Goal: Task Accomplishment & Management: Use online tool/utility

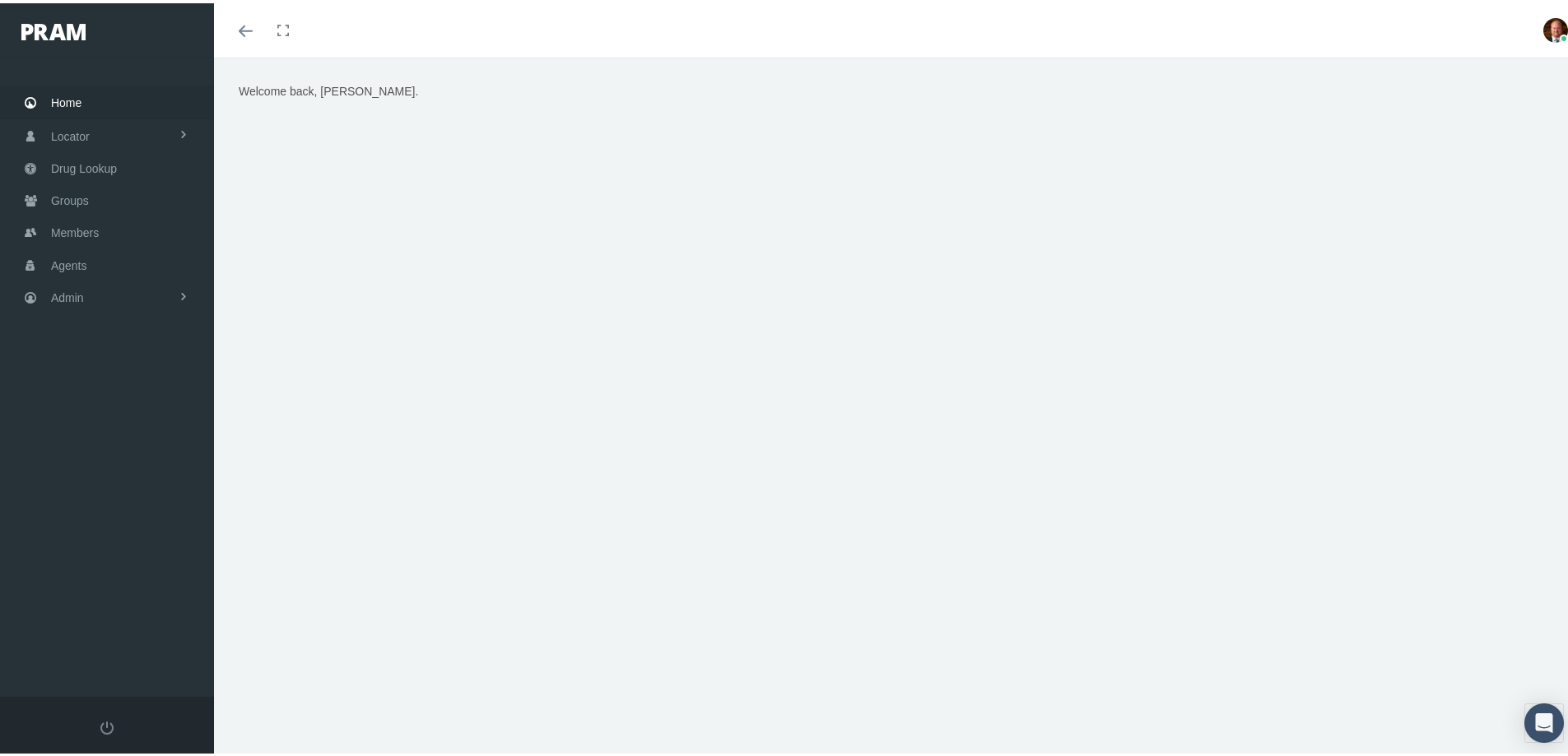
click at [70, 95] on span "Home" at bounding box center [67, 99] width 30 height 31
click at [81, 163] on span "Drug Lookup" at bounding box center [84, 165] width 66 height 31
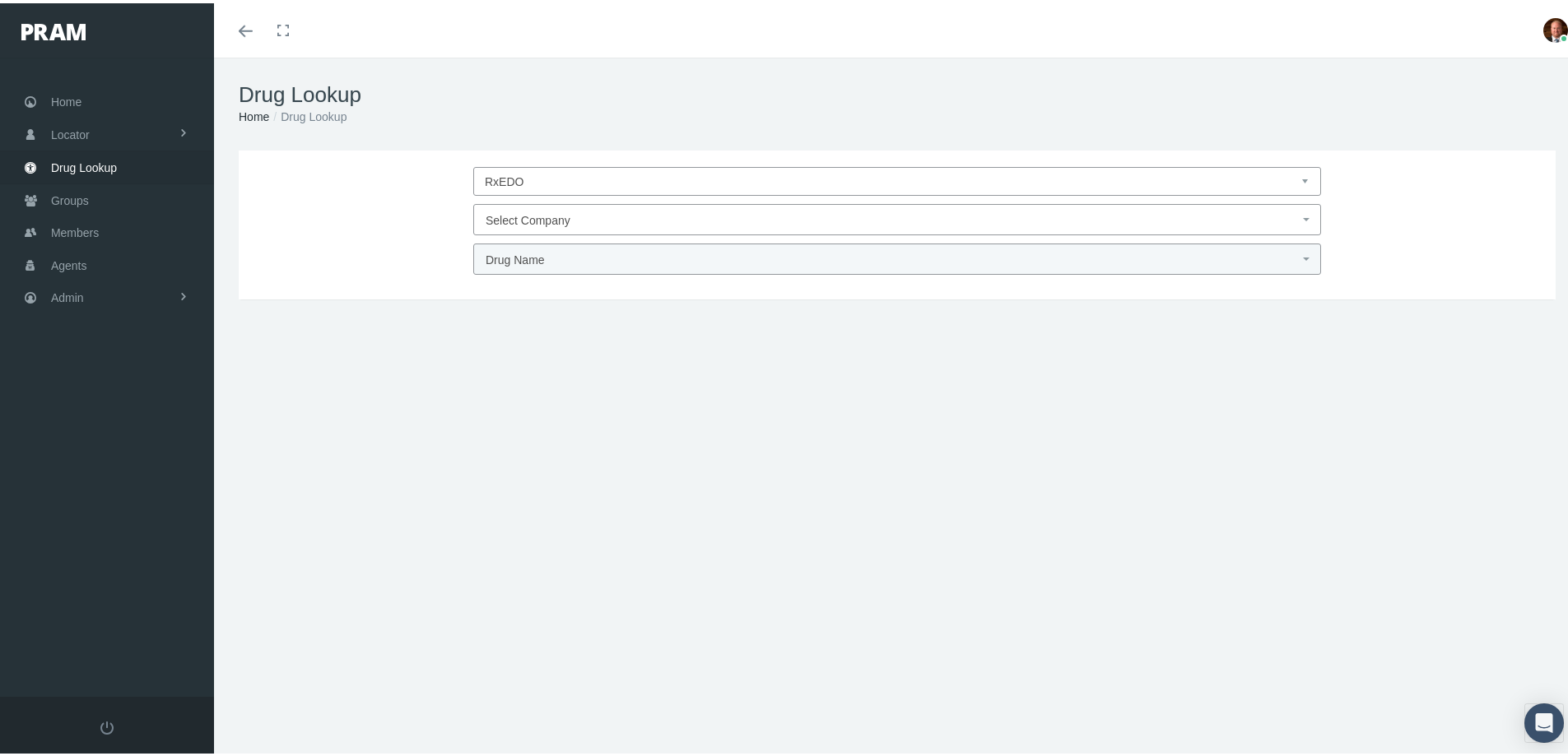
click at [525, 214] on span "Select Company" at bounding box center [527, 217] width 85 height 13
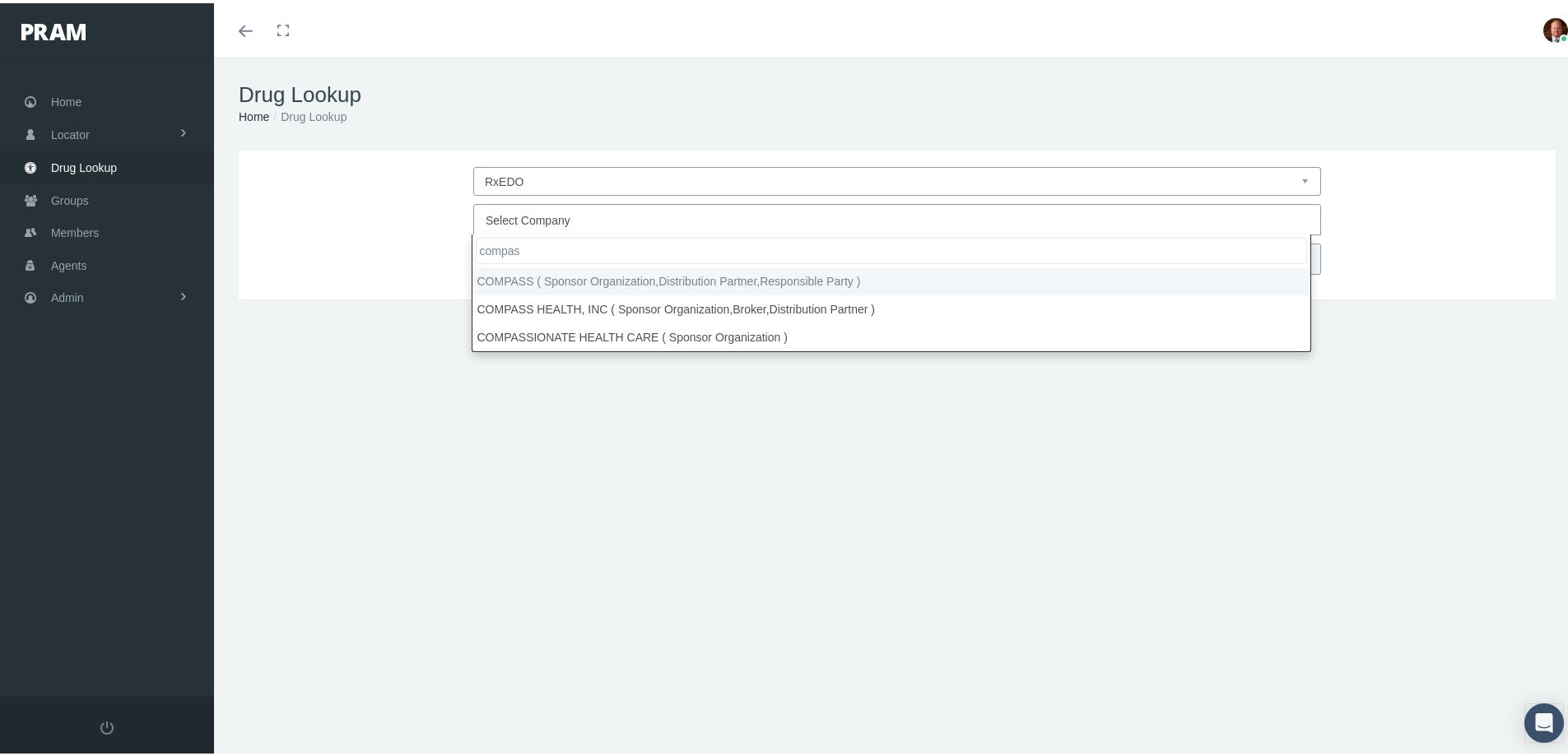
type input "compas"
select select "4759"
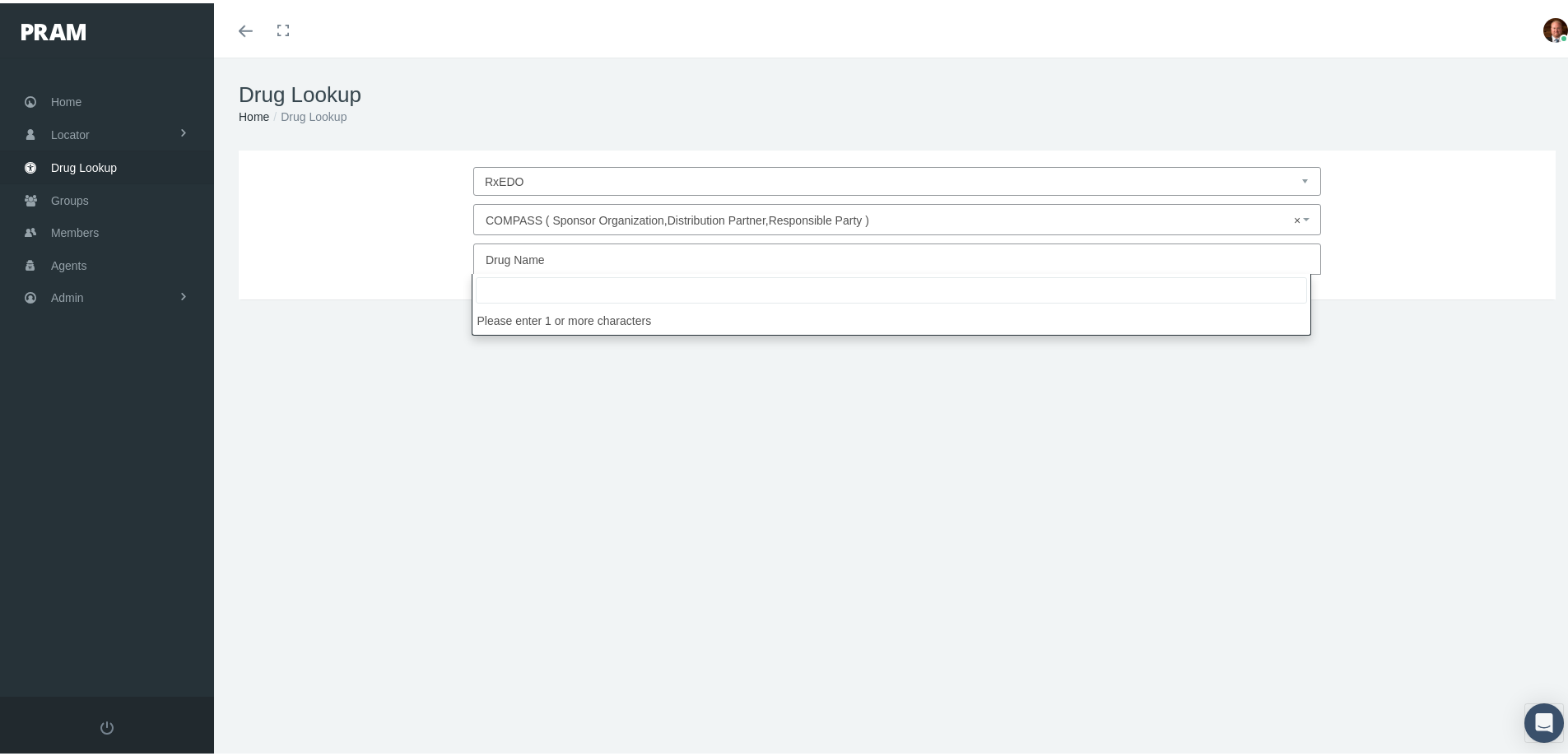
click at [519, 255] on span "Drug Name" at bounding box center [515, 257] width 59 height 13
drag, startPoint x: 519, startPoint y: 255, endPoint x: 498, endPoint y: 283, distance: 35.0
paste input "[MEDICAL_DATA]"
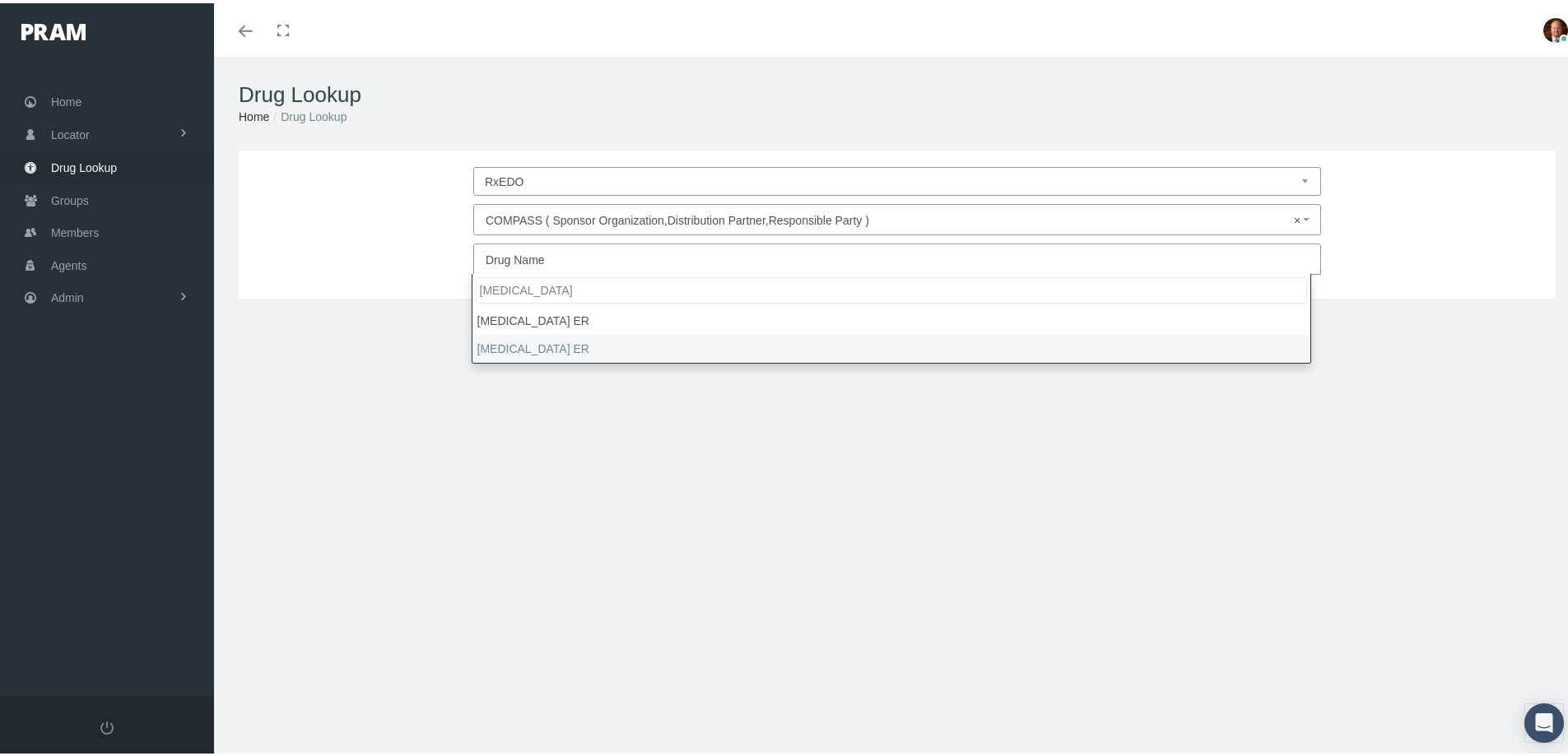
type input "[MEDICAL_DATA]"
select select "[MEDICAL_DATA] ER"
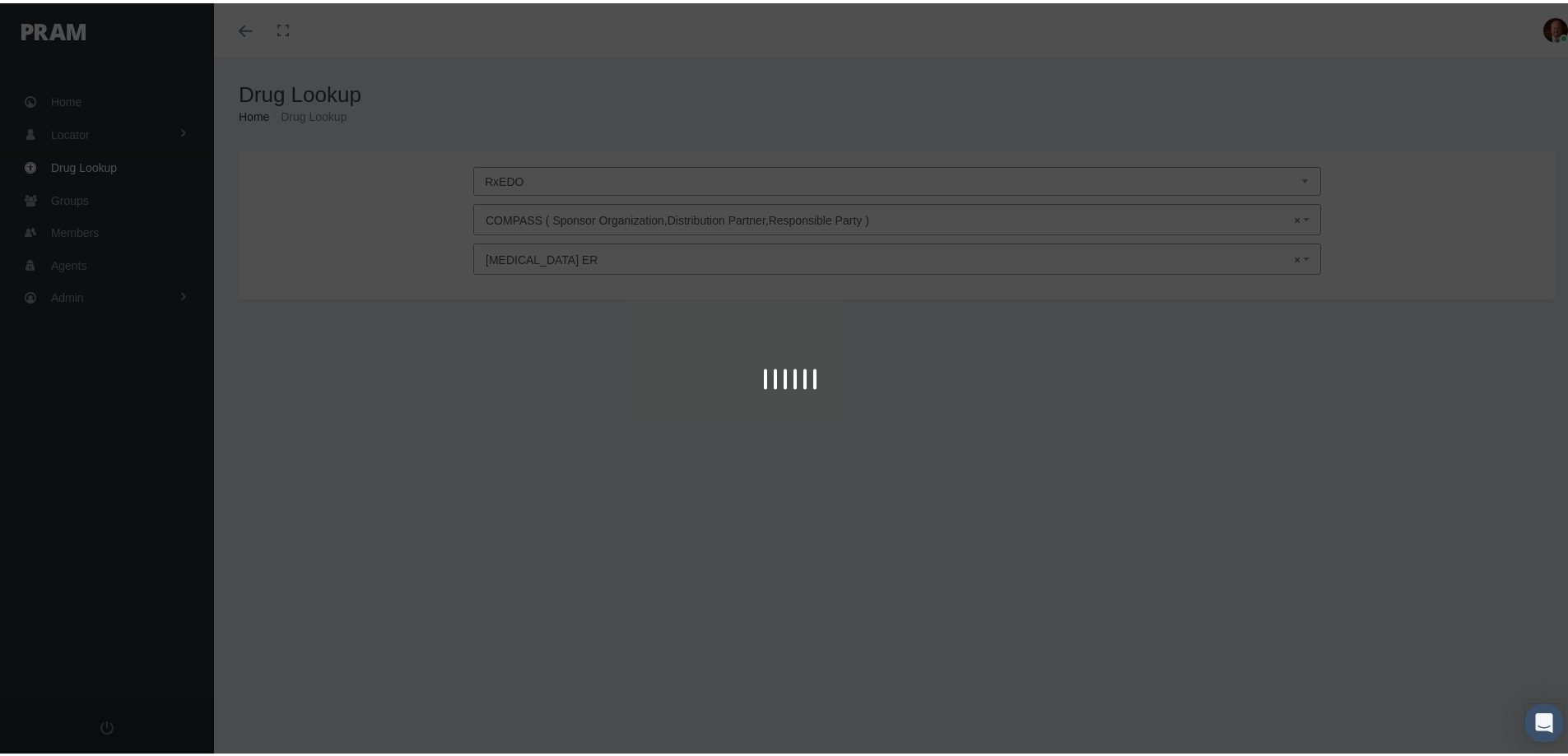
type input "30"
select select "Tablet Extended Release 24 Hour"
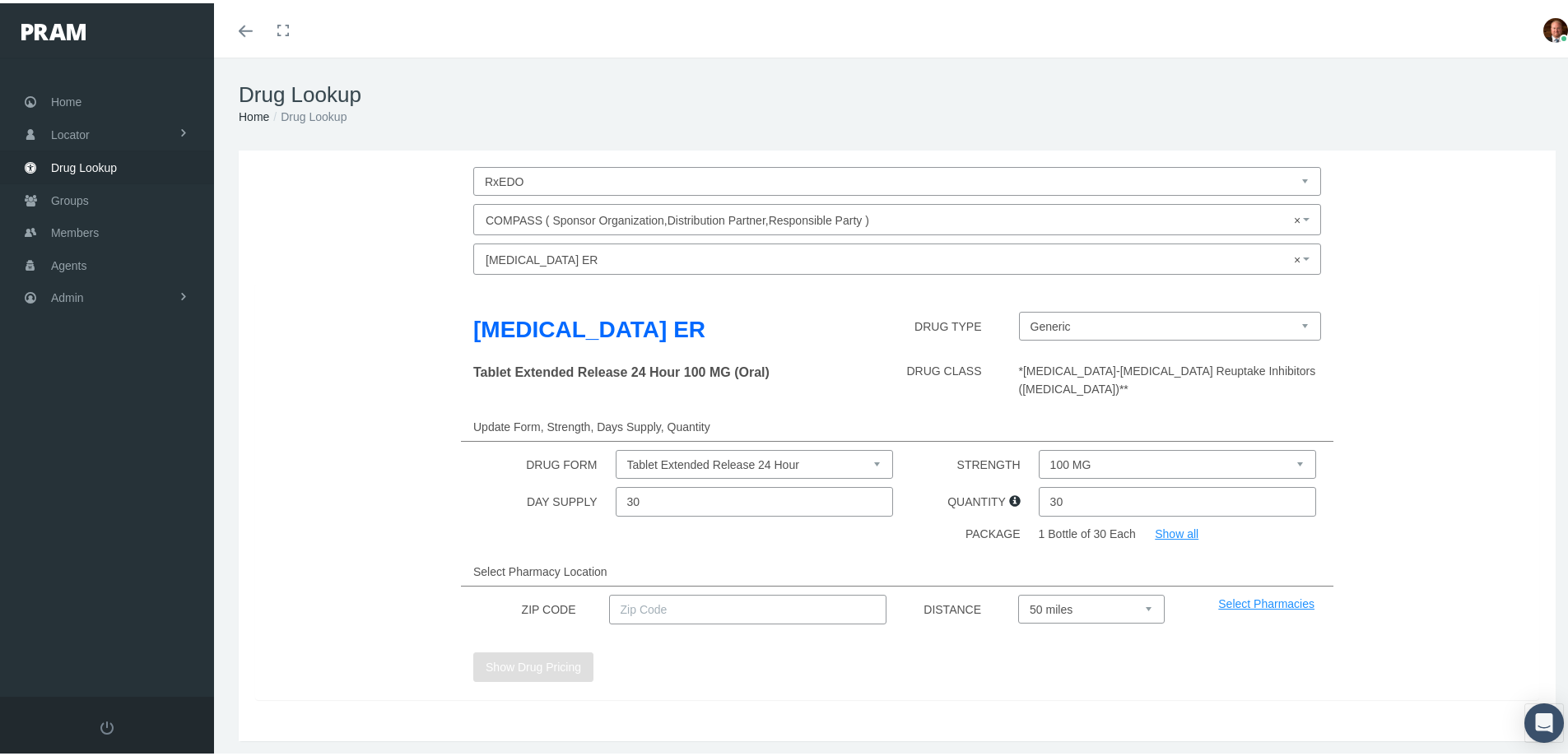
click at [1063, 475] on select "100 MG 25 MG 50 MG" at bounding box center [1177, 461] width 278 height 29
select select "50 MG"
click at [1038, 466] on select "100 MG 25 MG 50 MG" at bounding box center [1177, 461] width 278 height 29
drag, startPoint x: 1063, startPoint y: 522, endPoint x: 1020, endPoint y: 533, distance: 44.4
click at [1020, 533] on div "Desvenlafaxine Succinate ER DRUG TYPE Generic Pristiq (Trademarked Name) Tablet…" at bounding box center [896, 488] width 1284 height 417
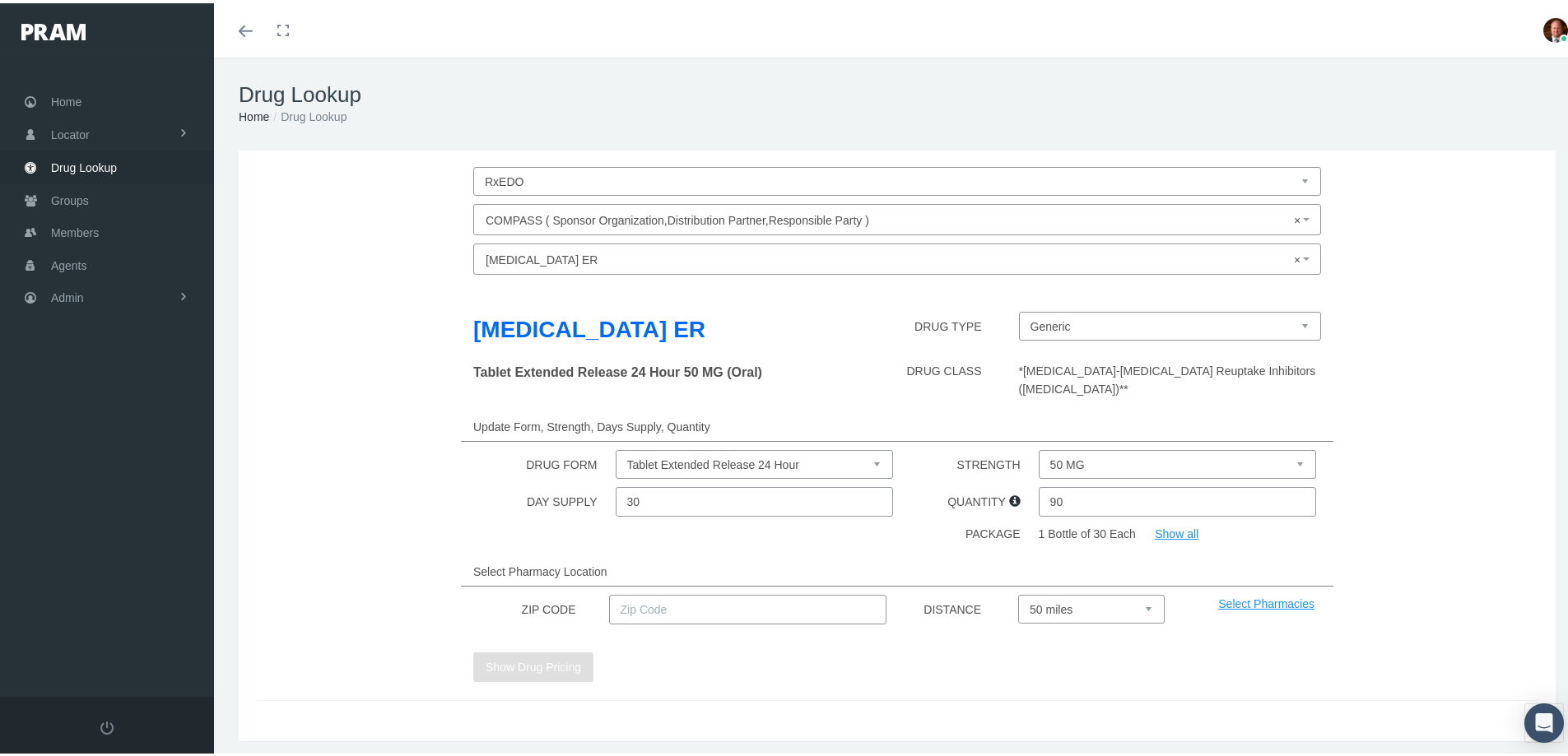
type input "90"
click at [755, 621] on input "text" at bounding box center [748, 606] width 278 height 29
type input "92886"
click at [1051, 620] on select "Select 5 miles 10 miles 20 miles 30 miles 40 miles 50 miles" at bounding box center [1091, 606] width 147 height 29
select select "20"
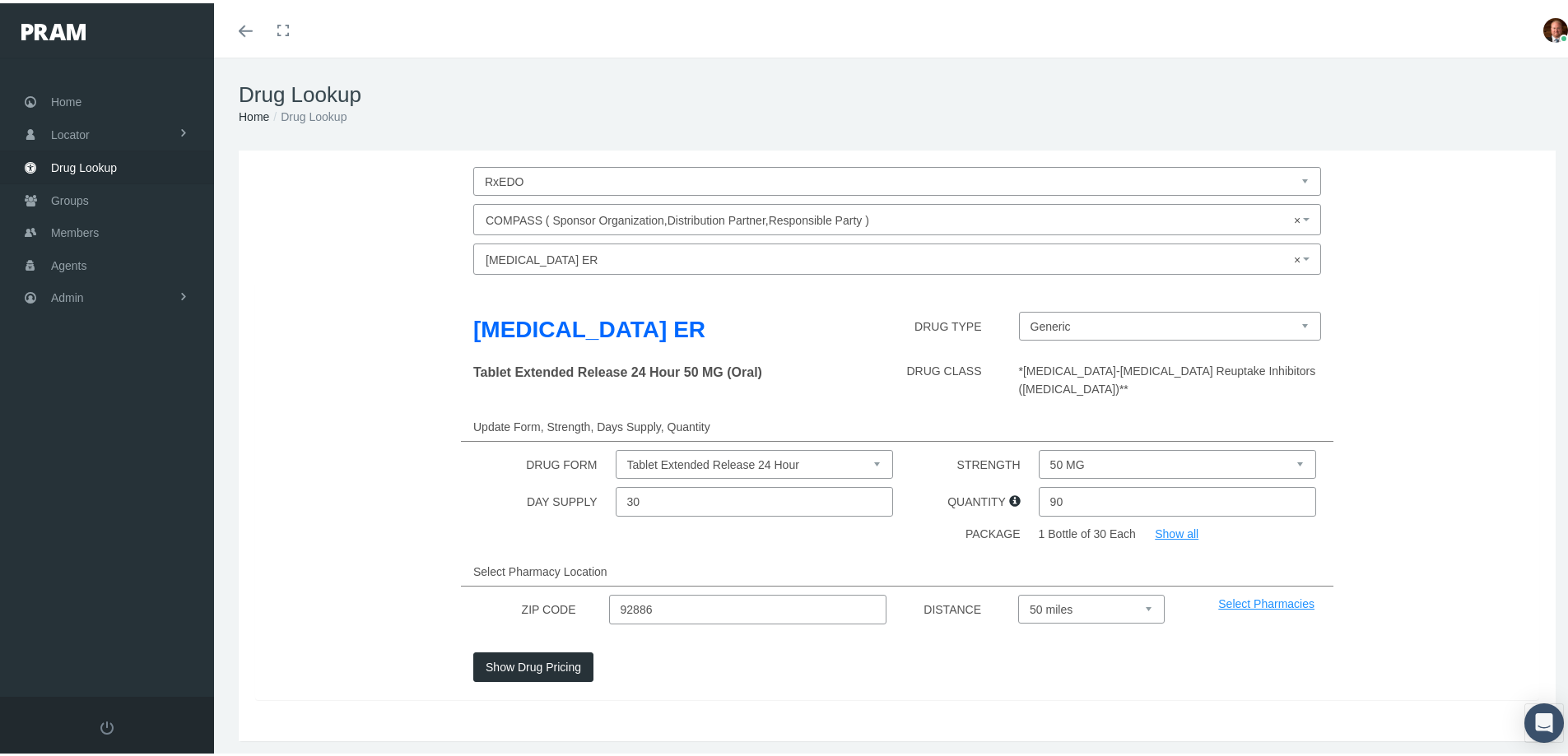
click at [1018, 611] on select "Select 5 miles 10 miles 20 miles 30 miles 40 miles 50 miles" at bounding box center [1091, 606] width 147 height 29
click at [545, 679] on button "Show Drug Pricing" at bounding box center [533, 663] width 120 height 29
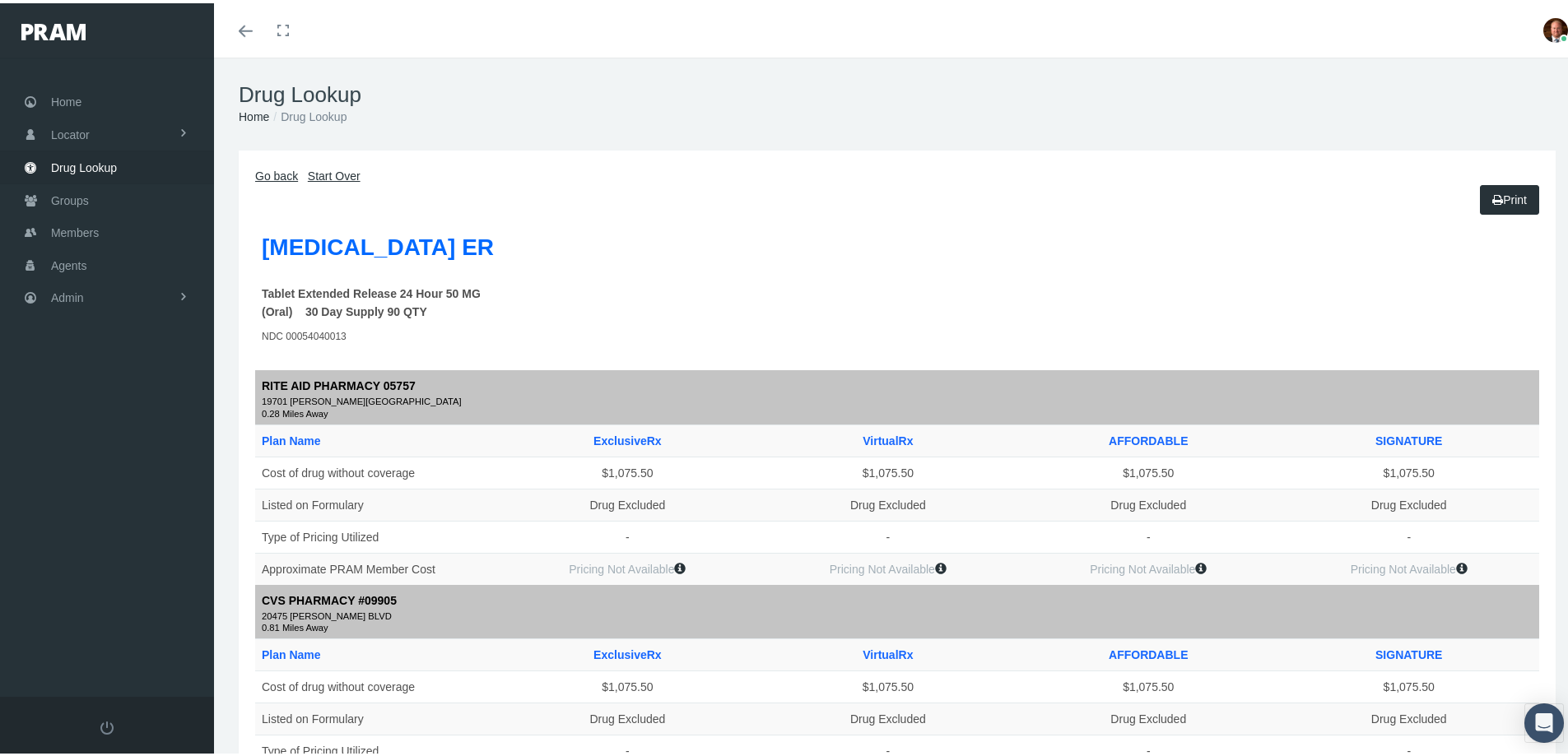
click at [277, 171] on link "Go back" at bounding box center [276, 173] width 43 height 13
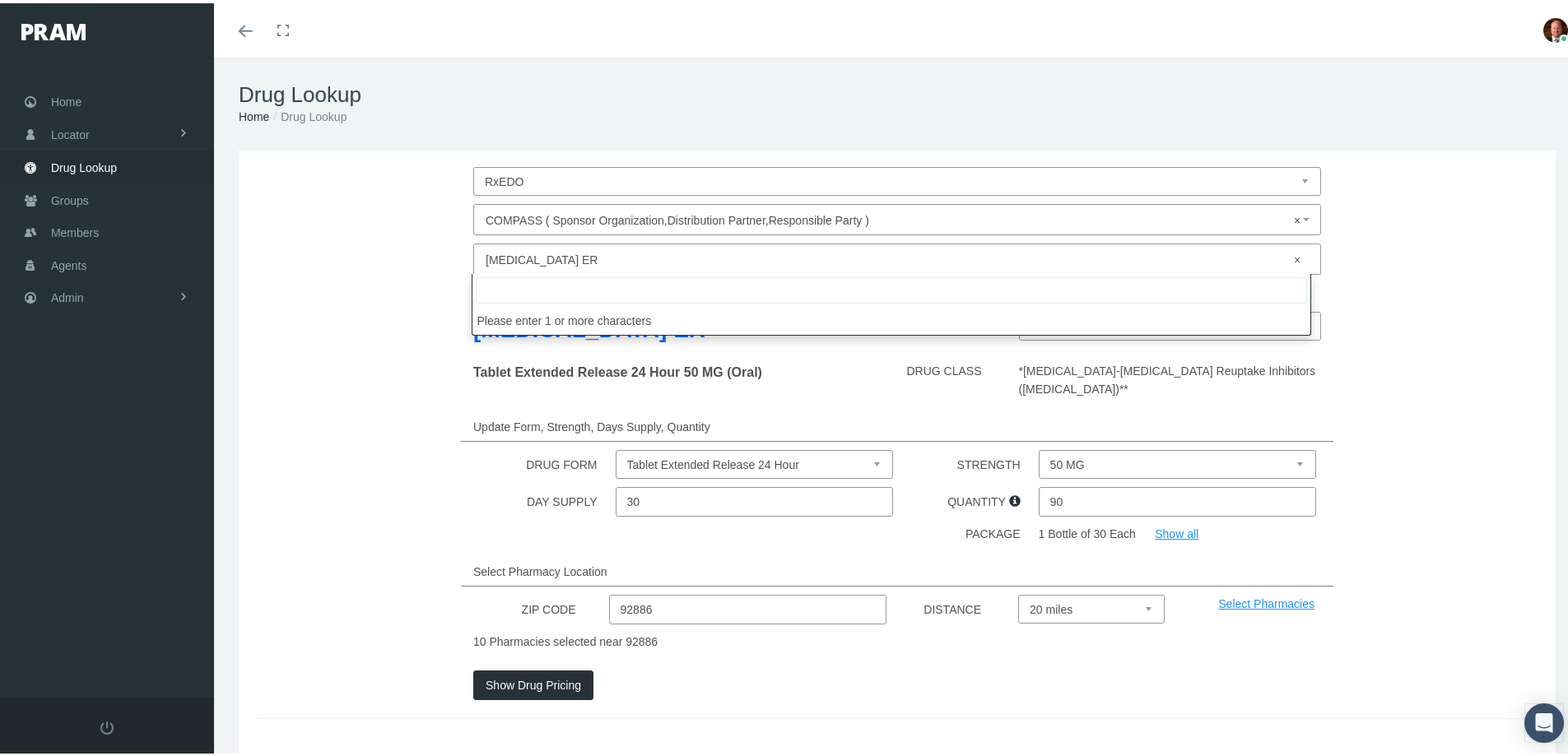
click at [576, 259] on span "× Desvenlafaxine Succinate ER" at bounding box center [892, 257] width 813 height 21
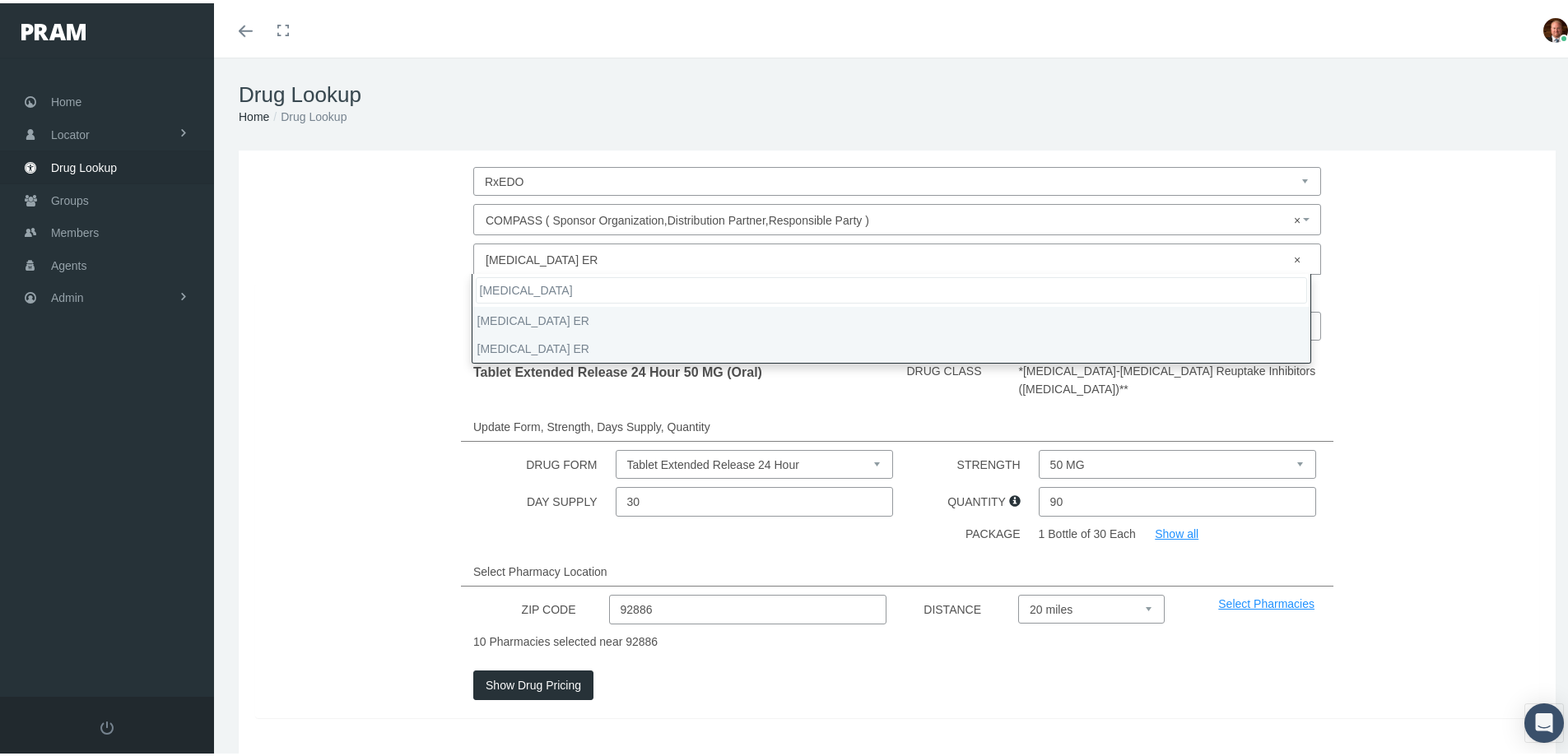
type input "Desvenlafaxine"
select select "Desvenlafaxine ER"
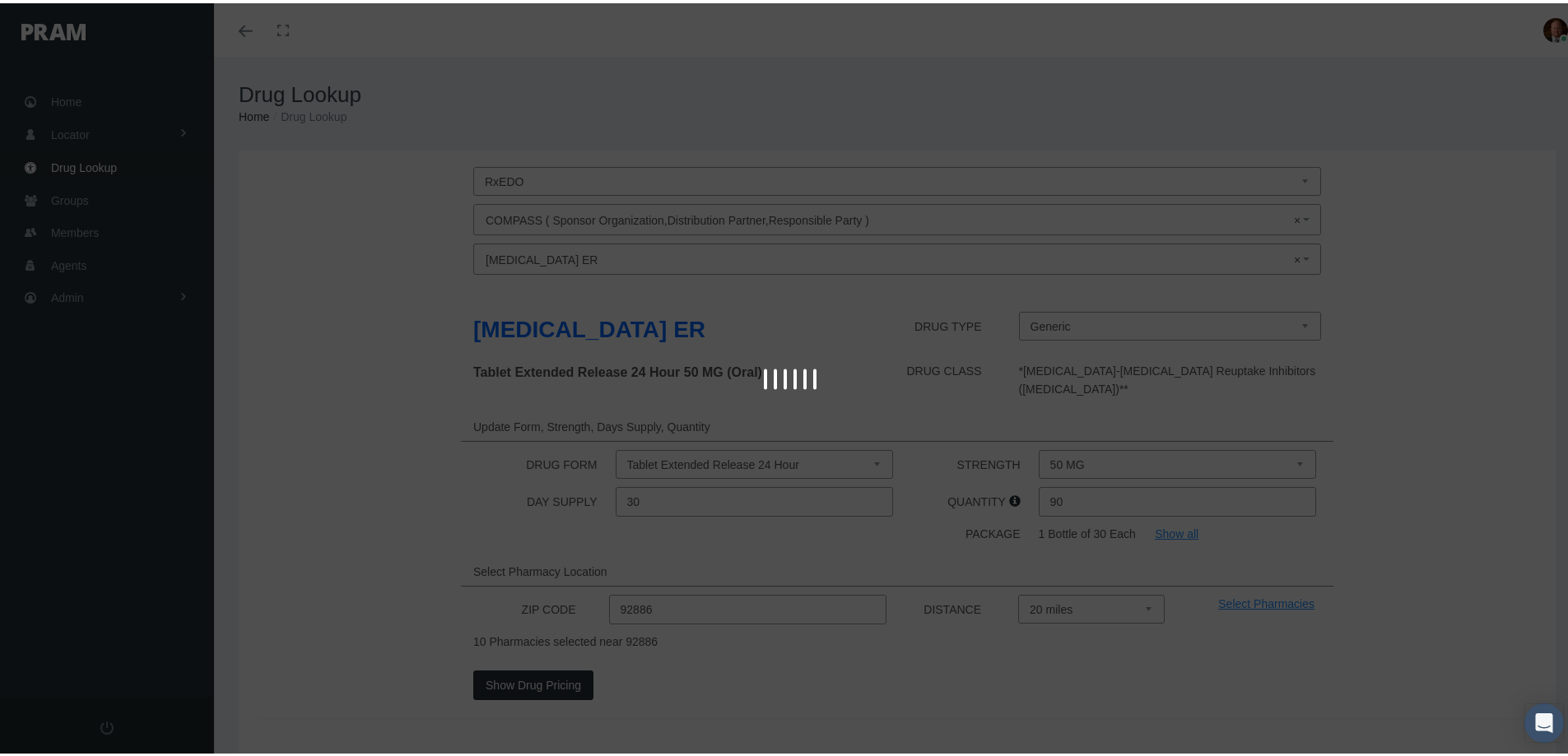
type input "30"
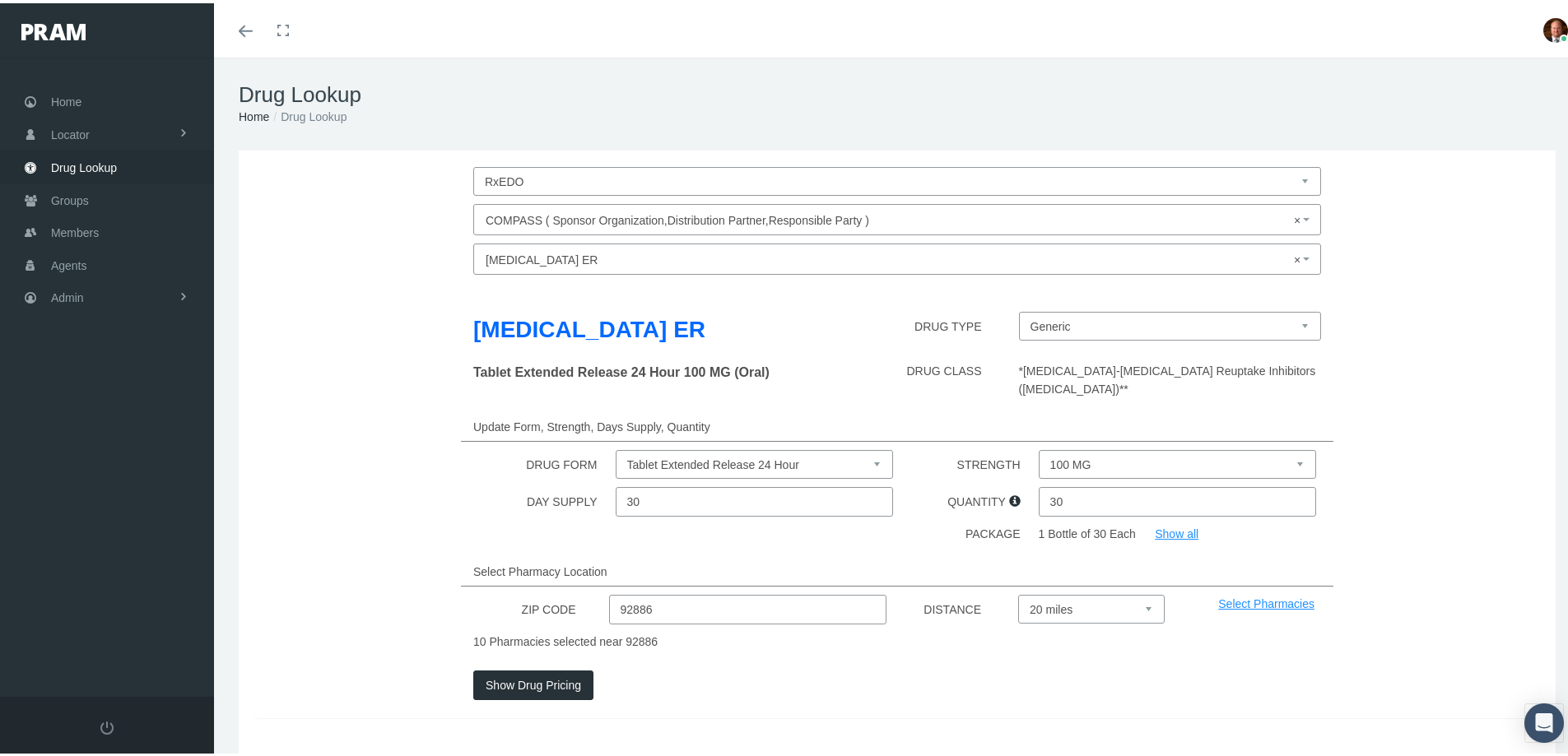
click at [1055, 447] on select "100 MG 50 MG" at bounding box center [1177, 461] width 278 height 29
select select "50 MG"
click at [1038, 447] on select "100 MG 50 MG" at bounding box center [1177, 461] width 278 height 29
drag, startPoint x: 1067, startPoint y: 477, endPoint x: 1042, endPoint y: 489, distance: 27.7
click at [1042, 489] on input "30" at bounding box center [1177, 498] width 278 height 29
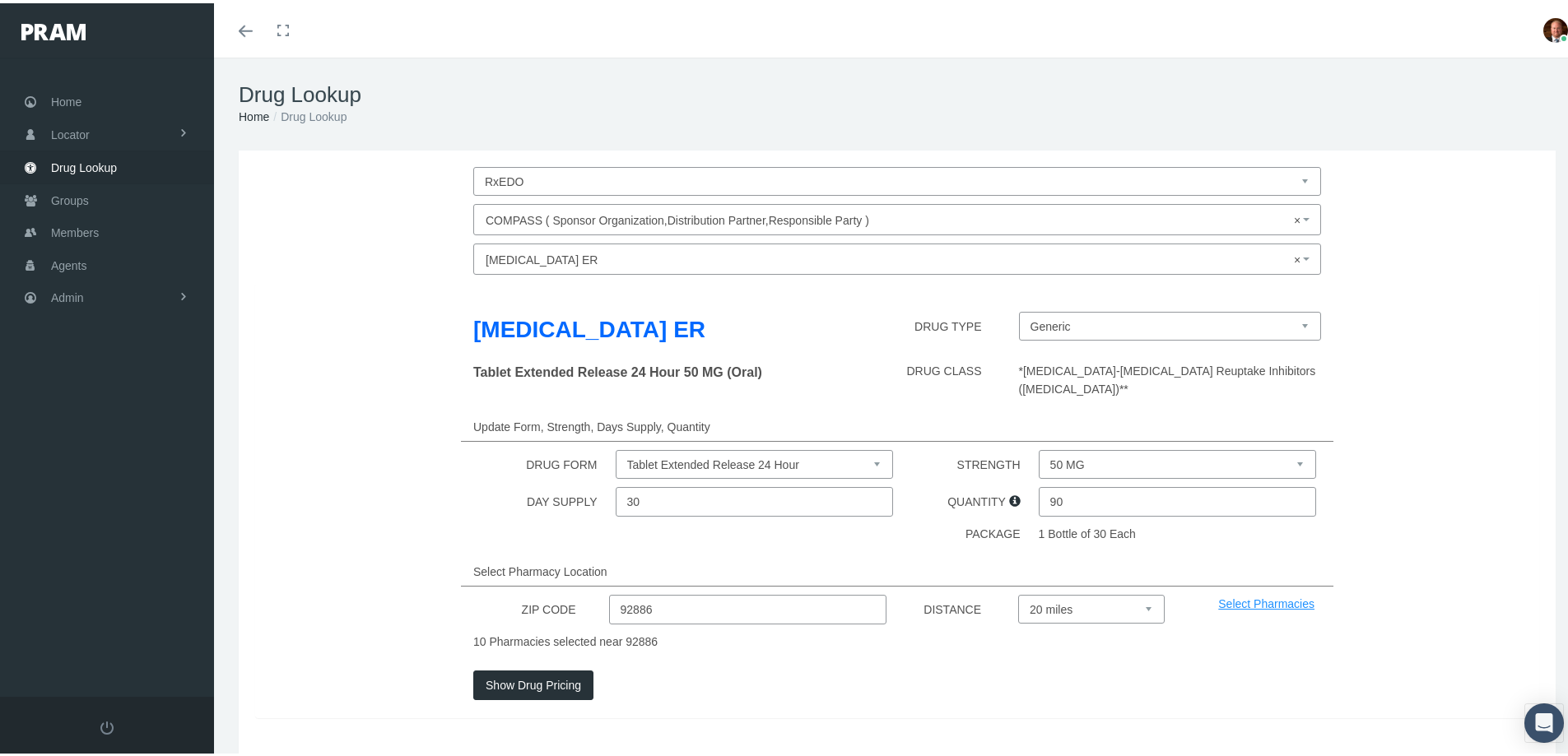
type input "90"
click at [510, 668] on button "Show Drug Pricing" at bounding box center [533, 681] width 120 height 29
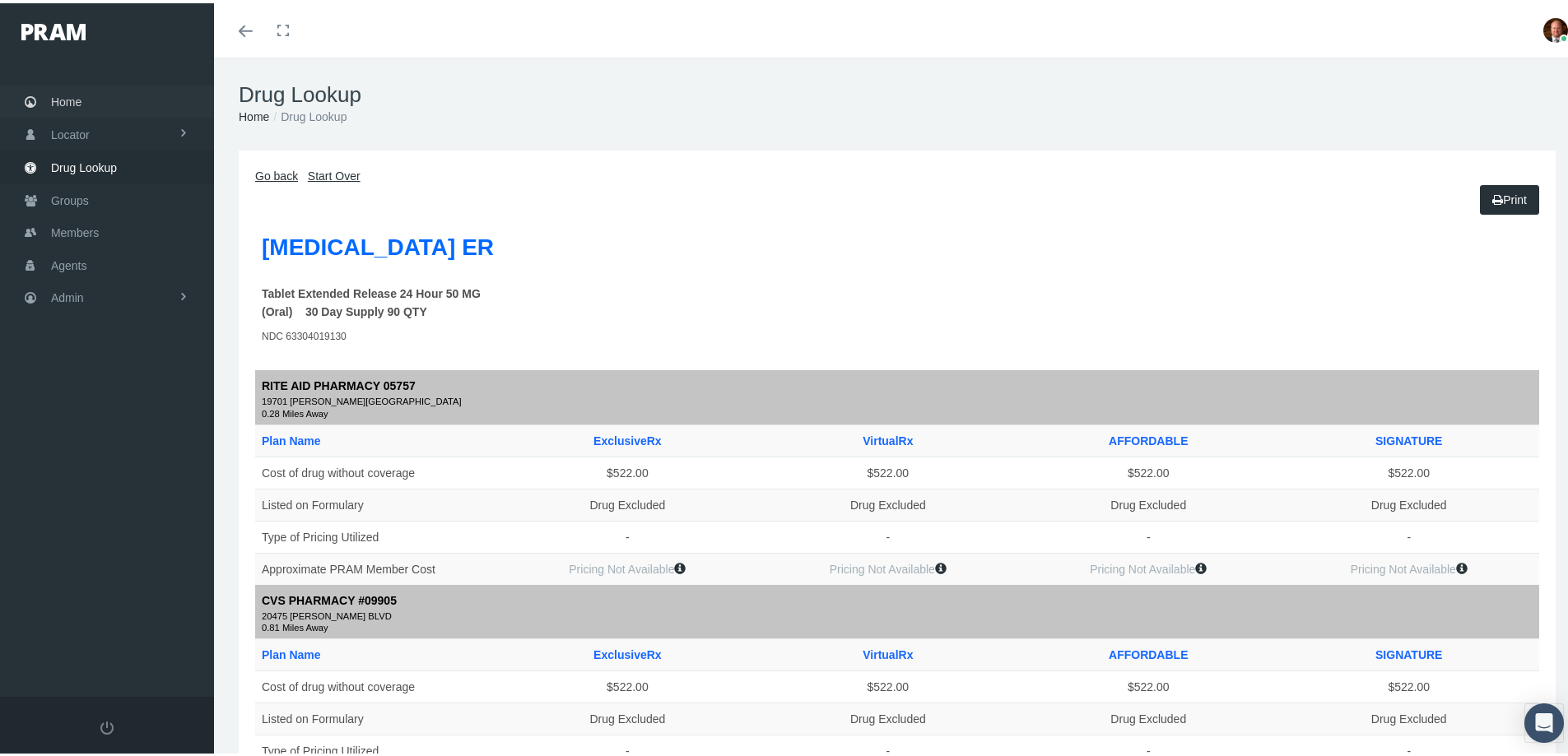
click at [64, 96] on span "Home" at bounding box center [67, 98] width 30 height 31
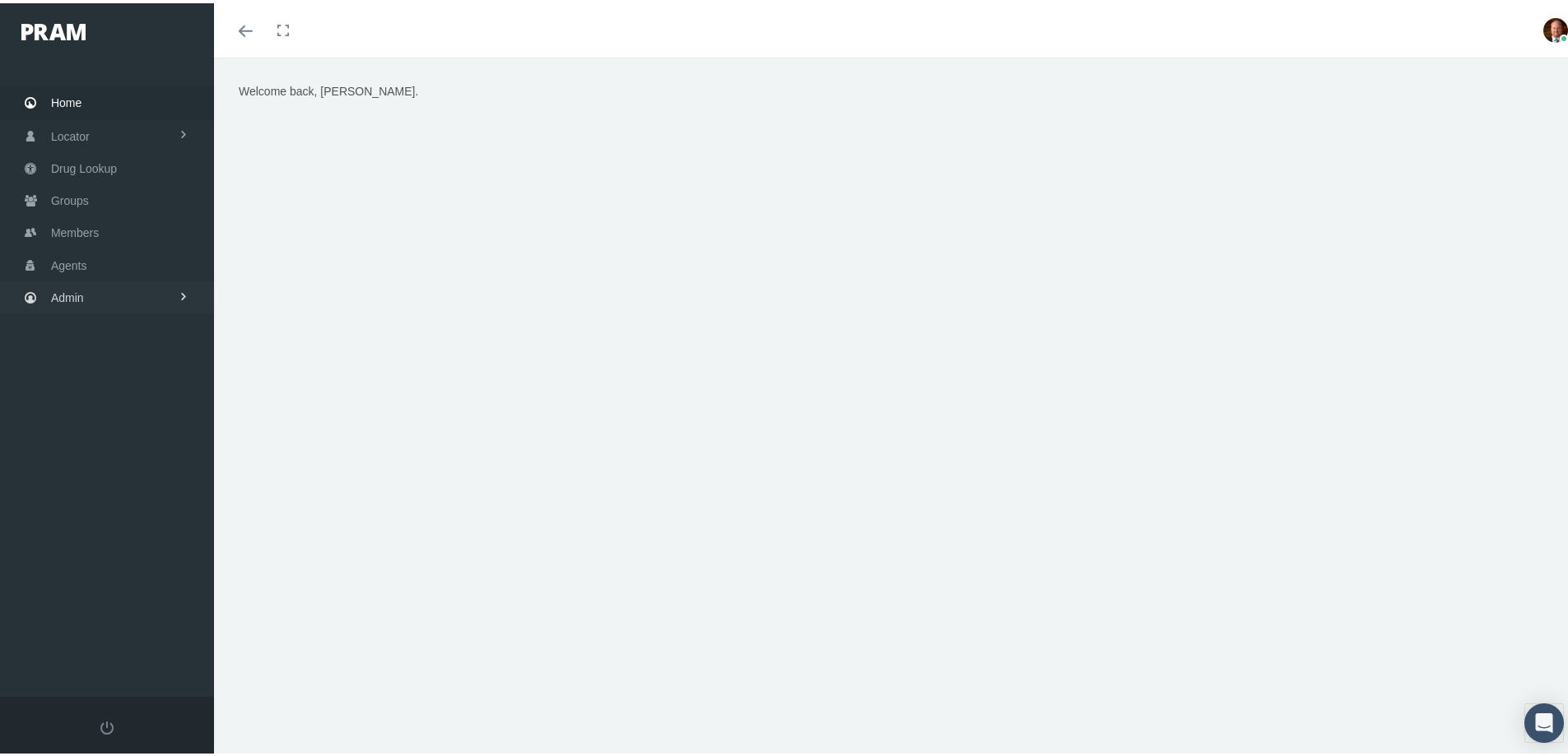
click at [69, 297] on span "Admin" at bounding box center [68, 294] width 33 height 31
click at [82, 338] on span "Security" at bounding box center [88, 329] width 42 height 28
click at [102, 417] on span "User Lookup" at bounding box center [96, 420] width 65 height 28
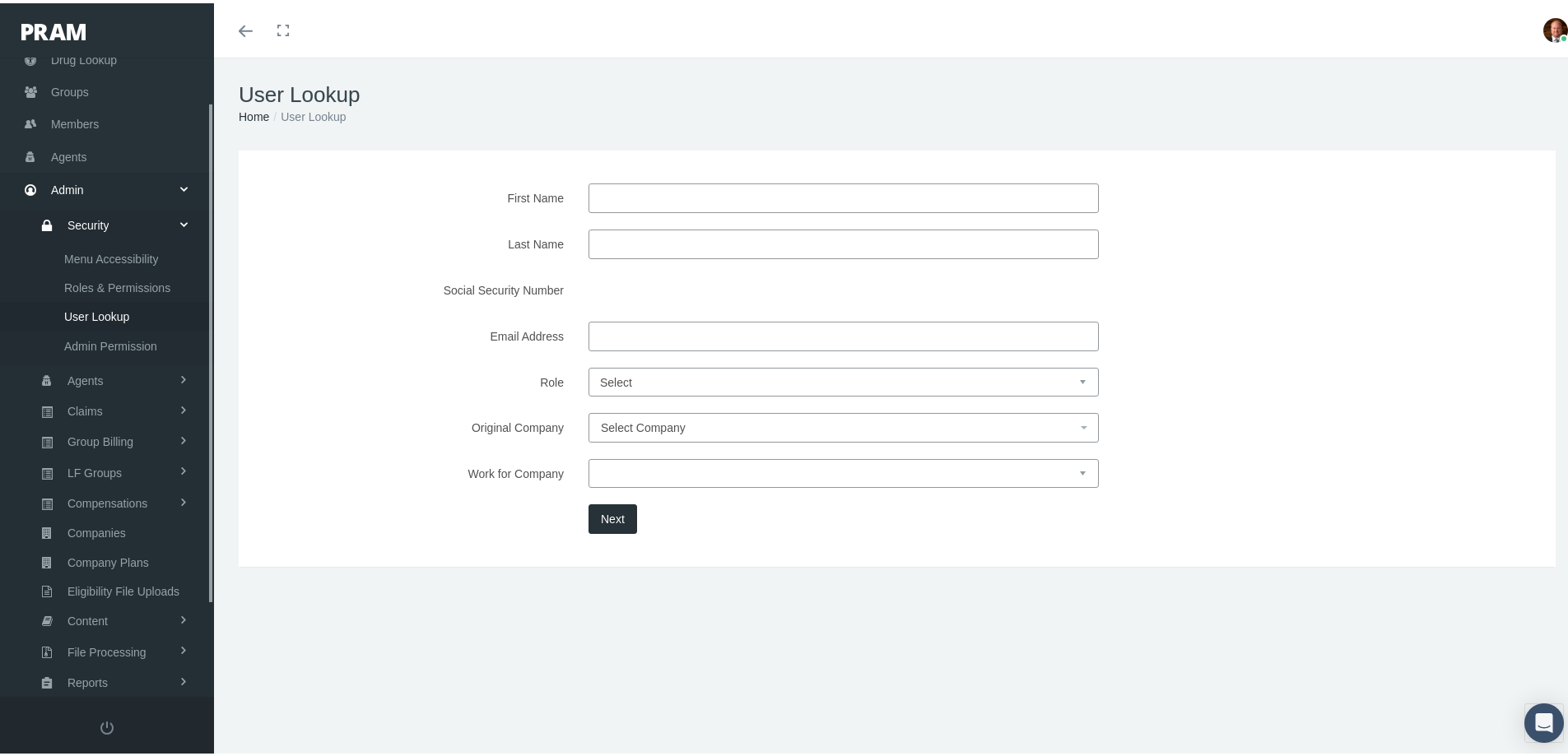
click at [643, 198] on input "First Name" at bounding box center [843, 194] width 510 height 29
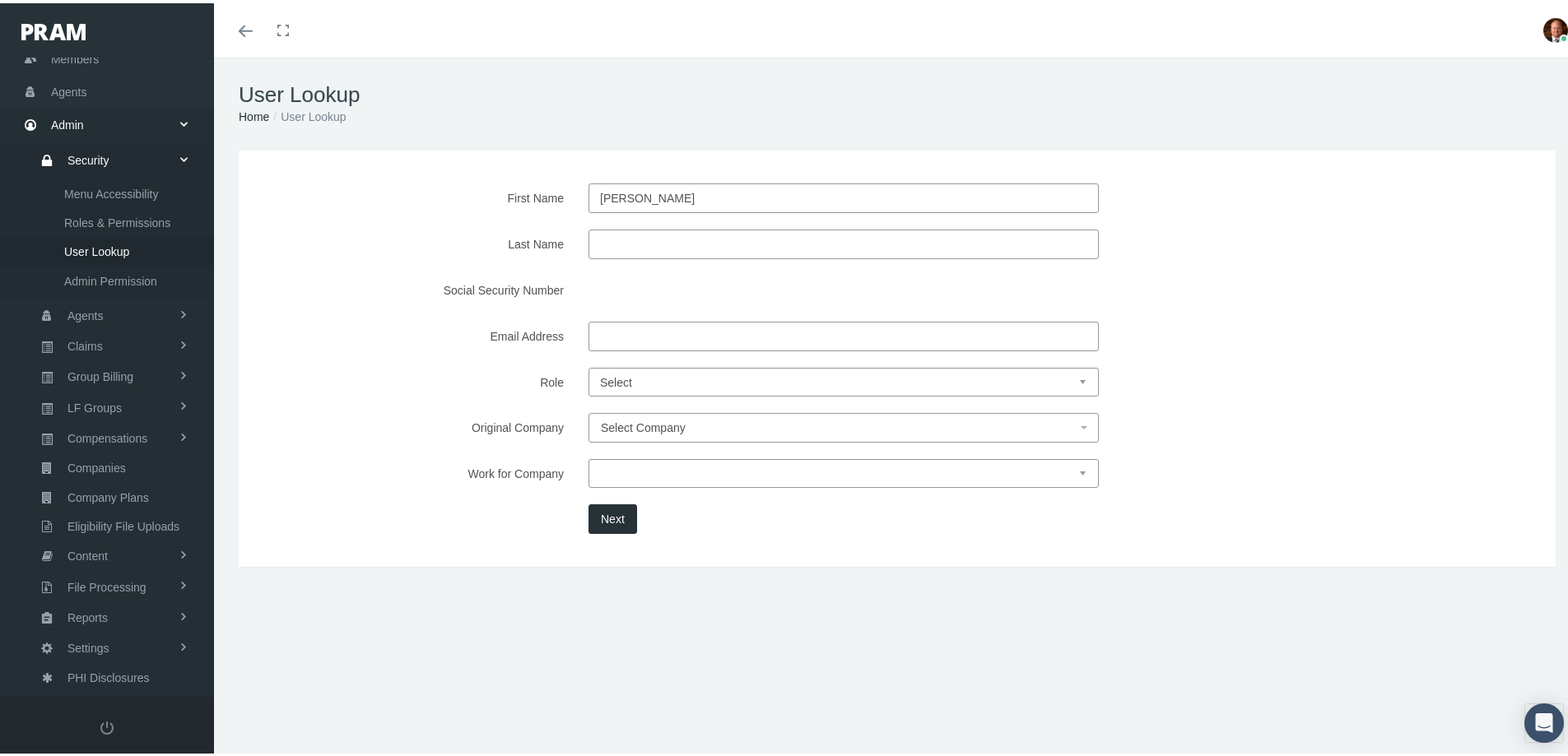
type input "david"
type input "wilson"
click at [622, 513] on button "Next" at bounding box center [612, 515] width 49 height 29
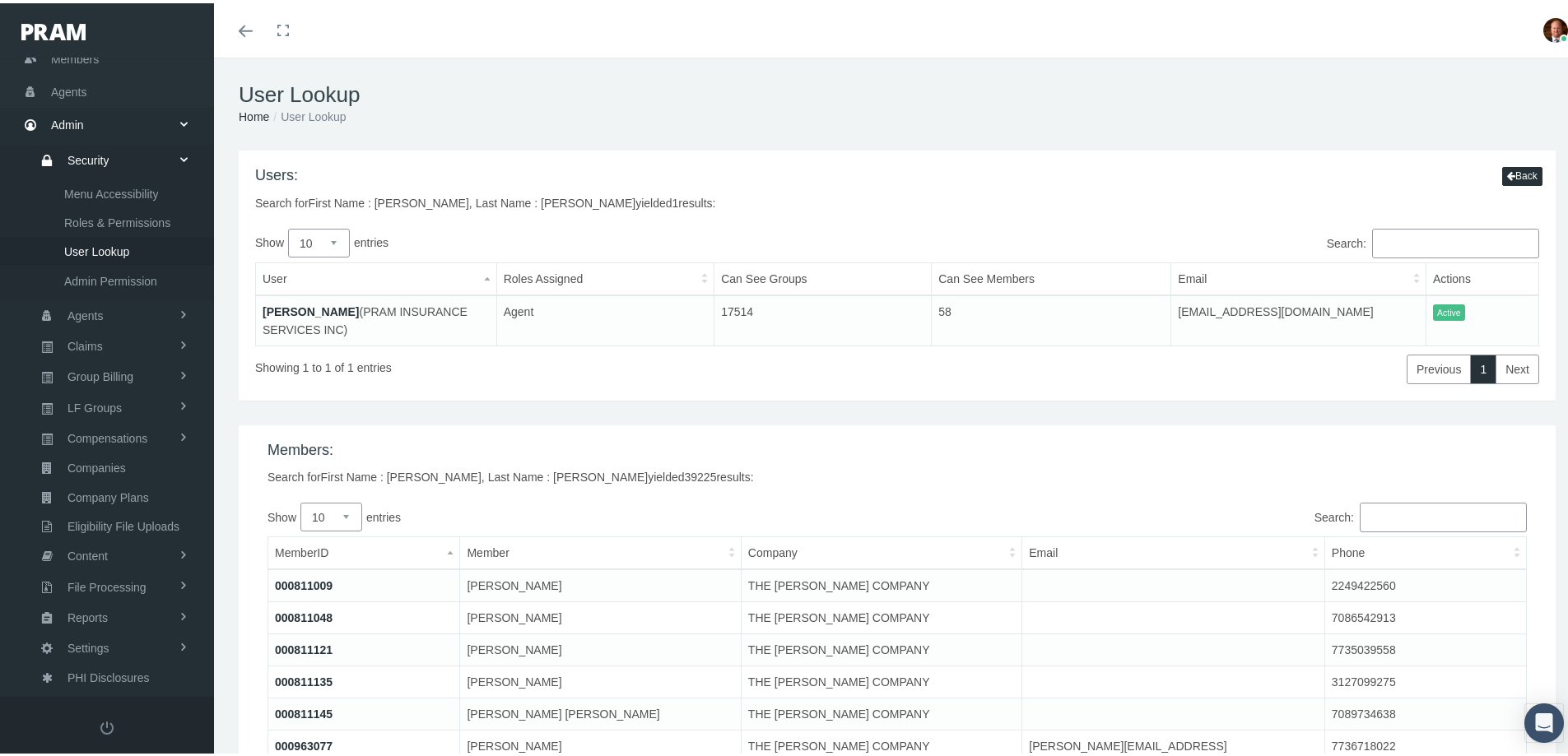
click at [320, 310] on link "[PERSON_NAME]" at bounding box center [310, 308] width 96 height 13
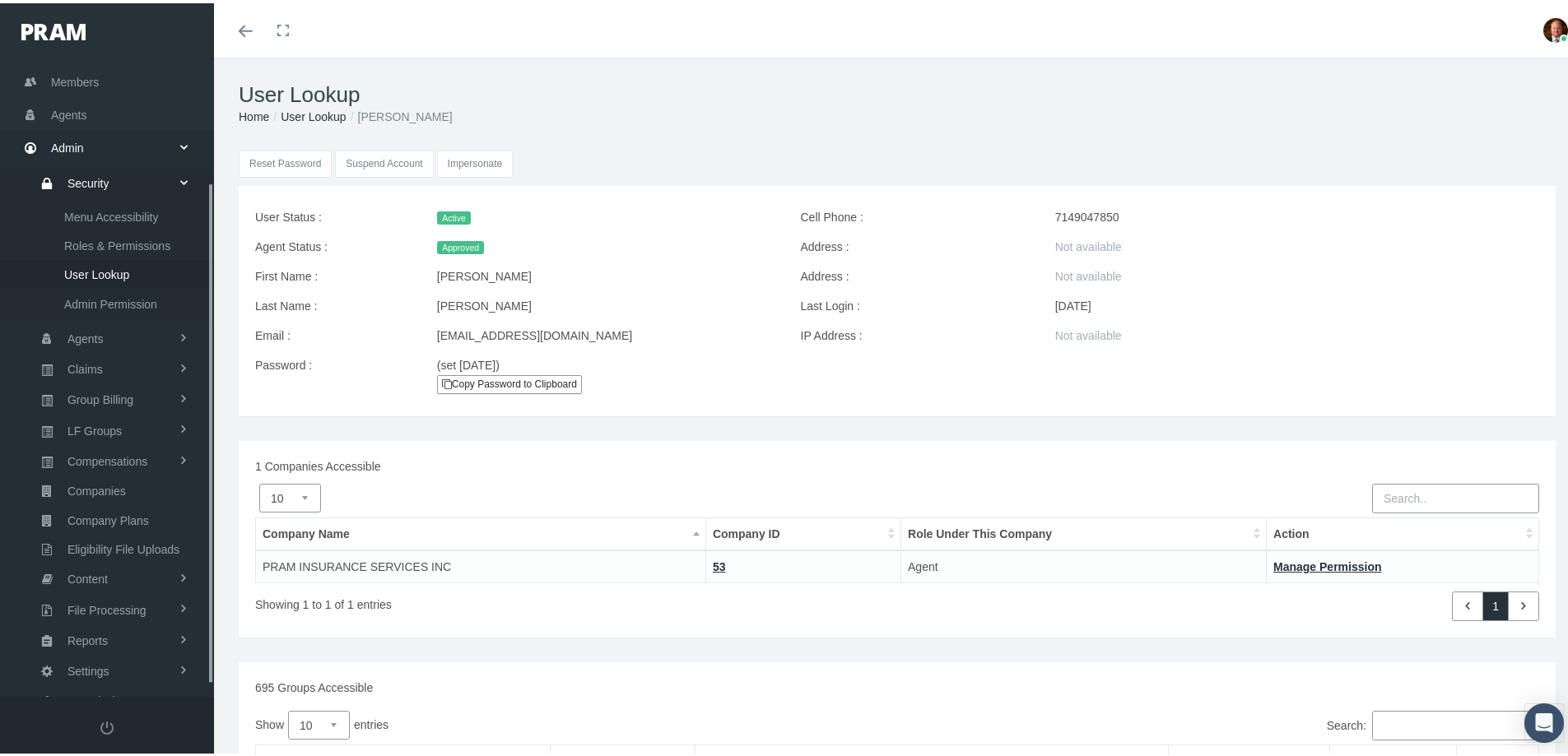
scroll to position [173, 0]
click at [473, 164] on input "Impersonate" at bounding box center [475, 161] width 76 height 28
